Goal: Task Accomplishment & Management: Complete application form

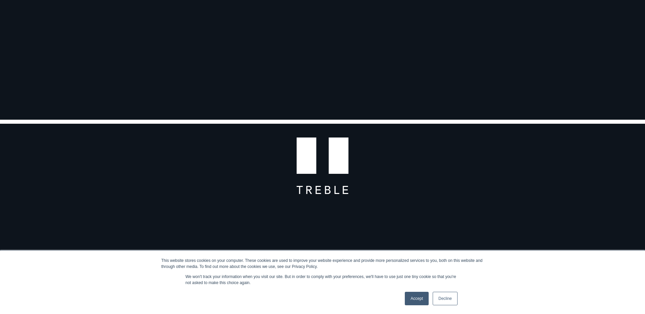
click at [419, 297] on link "Accept" at bounding box center [417, 298] width 24 height 13
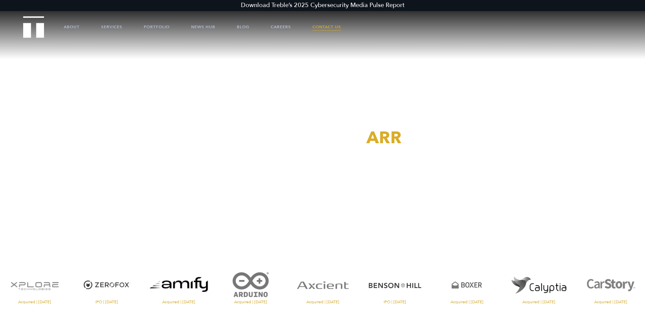
click at [323, 29] on link "Contact Us" at bounding box center [326, 27] width 29 height 20
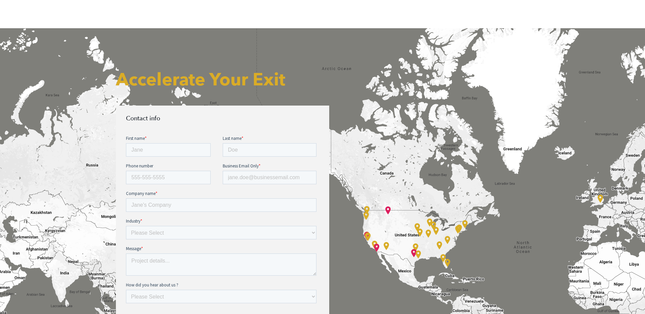
scroll to position [222, 0]
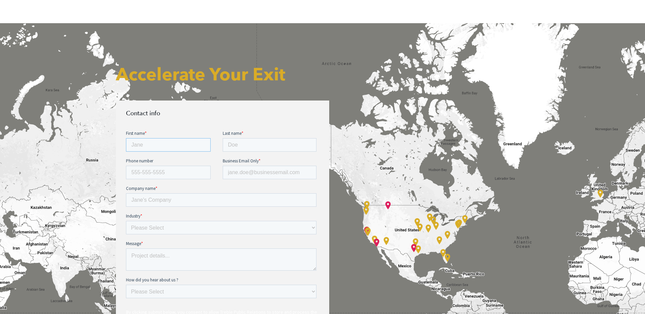
click at [188, 146] on input "First name *" at bounding box center [168, 144] width 85 height 13
type input "David"
click at [248, 141] on input "Last name *" at bounding box center [270, 144] width 94 height 13
type input "Park"
click at [248, 173] on input "Business Email Only *" at bounding box center [270, 171] width 94 height 13
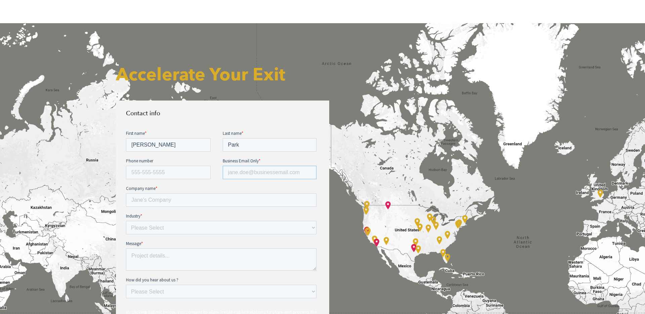
type input "dpark@principalvc.com"
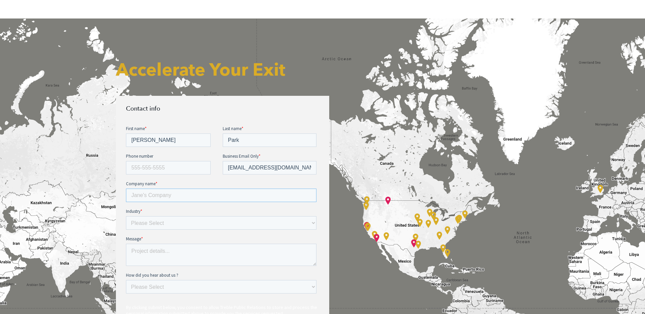
click at [202, 192] on input "Company name *" at bounding box center [221, 194] width 190 height 13
type input "Principal Venture Partners"
click at [195, 222] on select "Please Select E-commerce AI API Big Data Bio Tech (including Life Sciences) Blo…" at bounding box center [221, 222] width 190 height 13
select select "Venture Capital"
click at [126, 216] on select "Please Select E-commerce AI API Big Data Bio Tech (including Life Sciences) Blo…" at bounding box center [221, 222] width 190 height 13
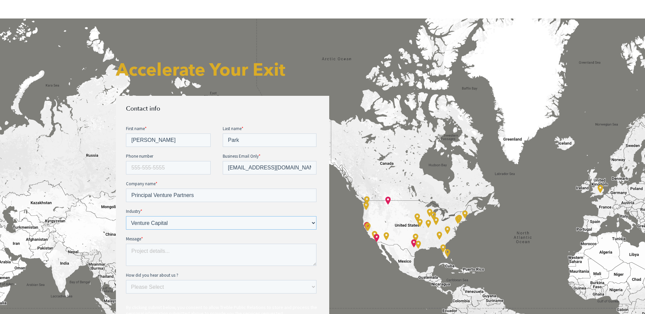
scroll to position [255, 0]
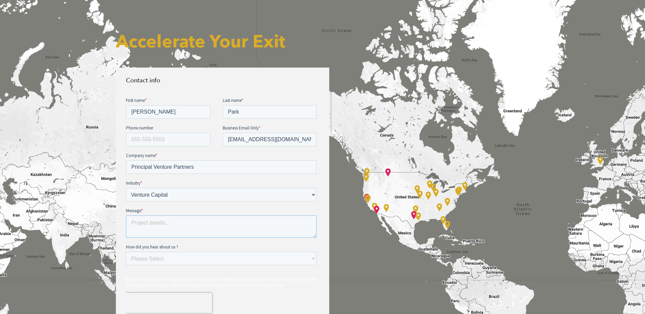
click at [196, 224] on textarea "Message *" at bounding box center [221, 226] width 190 height 22
paste textarea "Treble PR"
type textarea "Treble PR"
click at [218, 225] on textarea "Message *" at bounding box center [221, 226] width 190 height 22
paste textarea "Hi [Agency Name] team, I’m reaching out from Principal Venture Partners, an ear…"
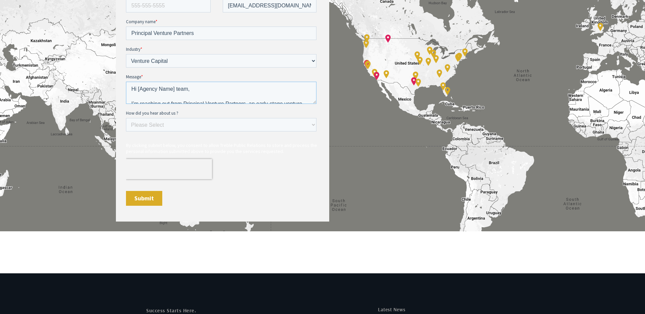
scroll to position [419, 0]
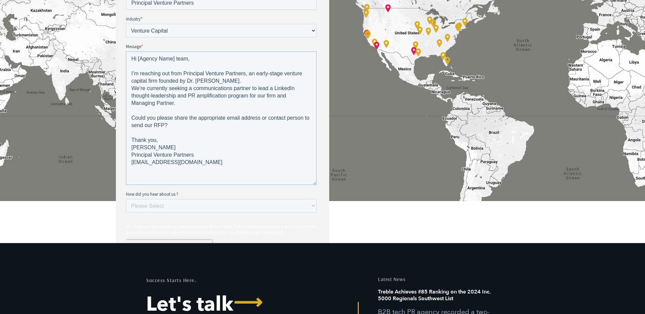
drag, startPoint x: 314, startPoint y: 72, endPoint x: 187, endPoint y: 75, distance: 127.7
click at [315, 179] on textarea "Hi [Agency Name] team, I’m reaching out from Principal Venture Partners, an ear…" at bounding box center [221, 117] width 190 height 133
drag, startPoint x: 175, startPoint y: 59, endPoint x: 163, endPoint y: 85, distance: 28.9
click at [139, 61] on textarea "Hi [Agency Name] team, I’m reaching out from Principal Venture Partners, an ear…" at bounding box center [221, 115] width 190 height 129
click at [174, 133] on textarea "Hi team, I’m reaching out from Principal Venture Partners, an early-stage ventu…" at bounding box center [221, 115] width 190 height 129
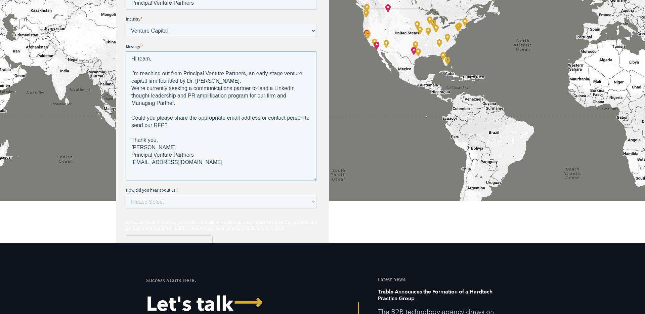
click at [178, 172] on textarea "Hi team, I’m reaching out from Principal Venture Partners, an early-stage ventu…" at bounding box center [221, 115] width 190 height 129
click at [189, 177] on textarea "Hi team, I’m reaching out from Principal Venture Partners, an early-stage ventu…" at bounding box center [221, 115] width 190 height 129
type textarea "Hi team, I’m reaching out from Principal Venture Partners, an early-stage ventu…"
click at [188, 206] on select "Please Select Ad online Social media Video Another website Word of mouth Job li…" at bounding box center [221, 201] width 190 height 13
select select "Search online"
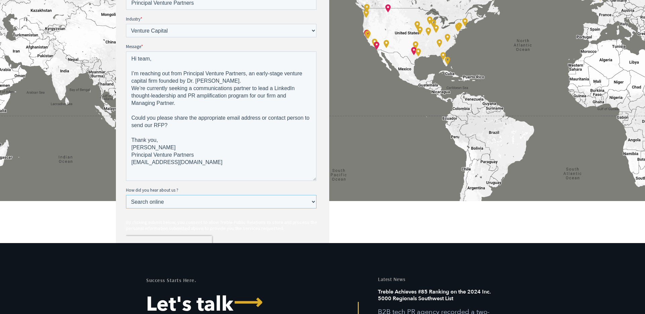
click at [126, 208] on select "Please Select Ad online Social media Video Another website Word of mouth Job li…" at bounding box center [221, 201] width 190 height 13
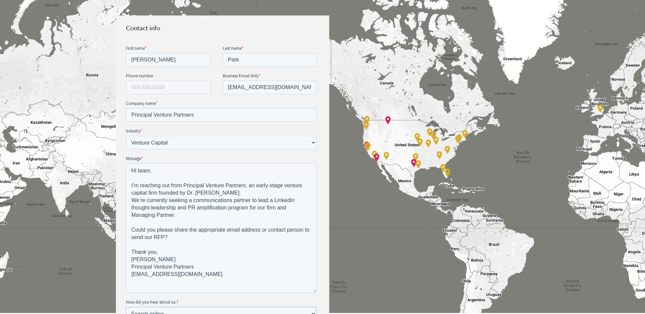
scroll to position [422, 0]
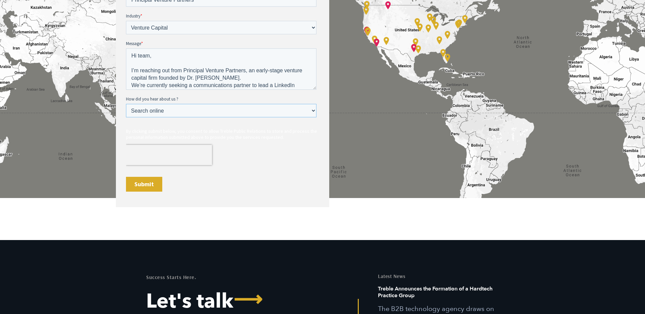
drag, startPoint x: 314, startPoint y: 176, endPoint x: 303, endPoint y: 94, distance: 83.4
click at [313, 88] on textarea "Hi team, I’m reaching out from Principal Venture Partners, an early-stage ventu…" at bounding box center [221, 68] width 190 height 41
click at [144, 184] on input "Submit" at bounding box center [144, 184] width 36 height 15
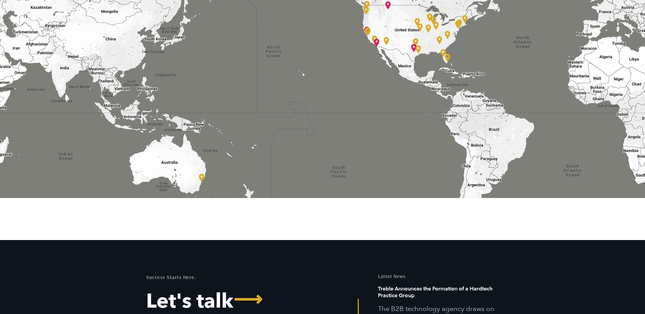
click at [194, 183] on div at bounding box center [322, 14] width 645 height 383
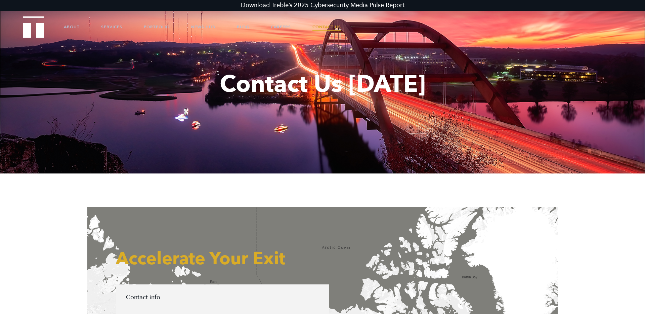
scroll to position [0, 0]
